Goal: Find specific page/section: Find specific page/section

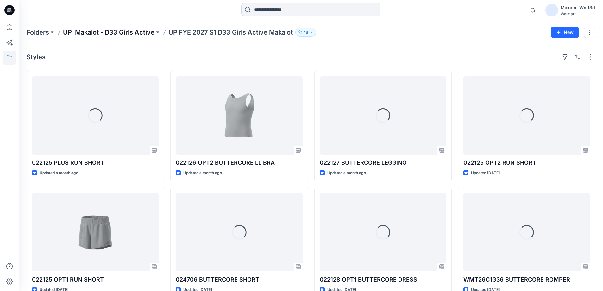
click at [137, 33] on p "UP_Makalot - D33 Girls Active" at bounding box center [109, 32] width 92 height 9
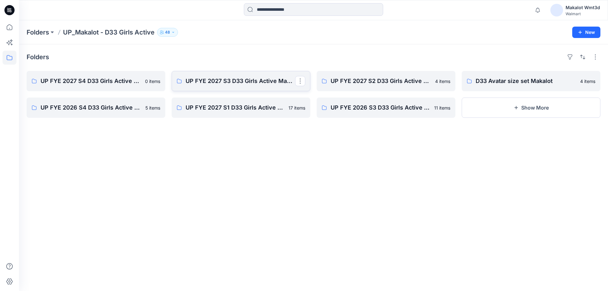
click at [200, 73] on link "UP FYE 2027 S3 D33 Girls Active Makalot" at bounding box center [241, 81] width 139 height 20
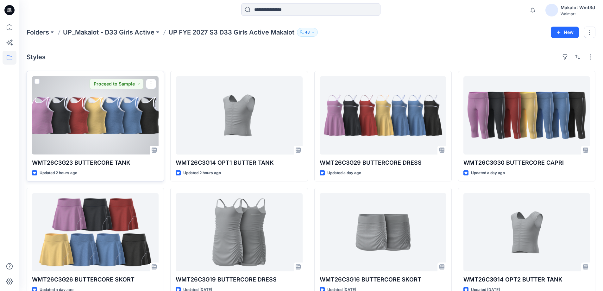
click at [139, 124] on div at bounding box center [95, 115] width 127 height 78
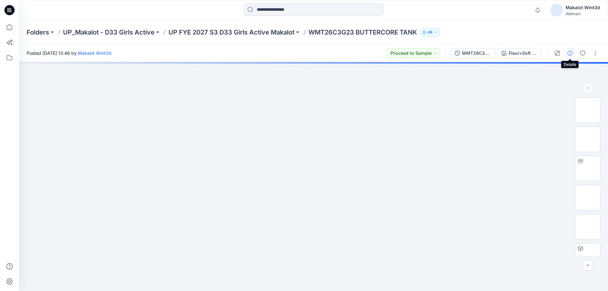
click at [567, 55] on button "button" at bounding box center [570, 53] width 10 height 10
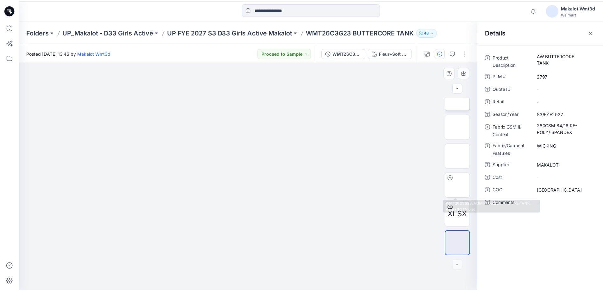
scroll to position [71, 0]
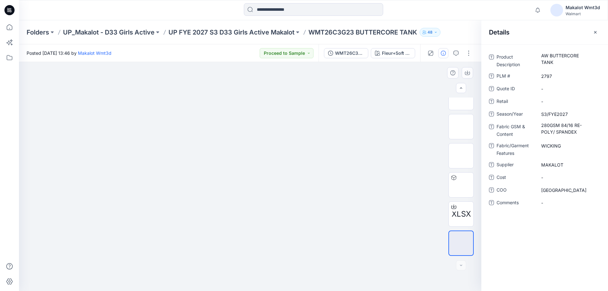
click at [365, 82] on img at bounding box center [250, 82] width 317 height 0
click at [383, 57] on button "Fleur+Soft Violet" at bounding box center [393, 53] width 44 height 10
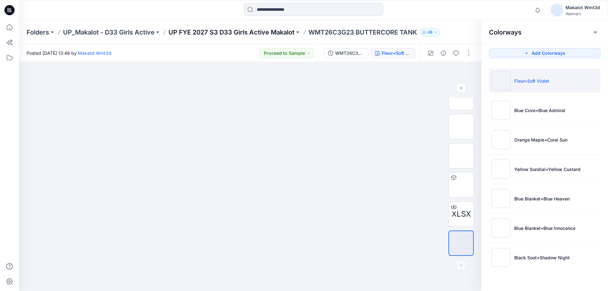
click at [270, 35] on p "UP FYE 2027 S3 D33 Girls Active Makalot" at bounding box center [231, 32] width 126 height 9
